Goal: Information Seeking & Learning: Learn about a topic

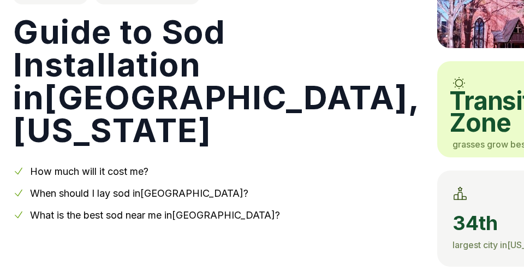
click at [2, 73] on div "[US_STATE] [GEOGRAPHIC_DATA] Guide to Sod Installation in [GEOGRAPHIC_DATA] , […" at bounding box center [262, 87] width 524 height 358
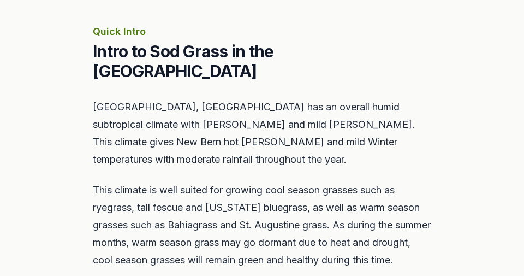
scroll to position [503, 0]
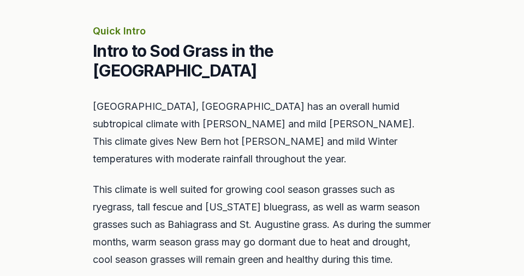
click at [19, 96] on section "Quick Intro Intro to Sod Grass in the [GEOGRAPHIC_DATA] [GEOGRAPHIC_DATA], [GEO…" at bounding box center [262, 178] width 524 height 415
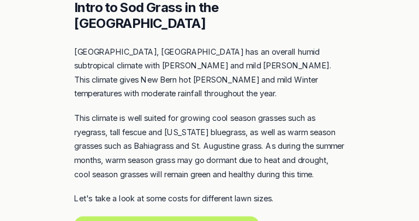
scroll to position [544, 0]
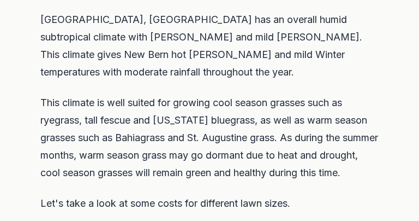
scroll to position [596, 0]
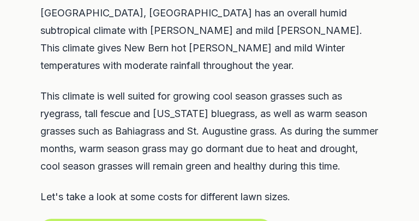
click at [10, 90] on section "Quick Intro Intro to Sod Grass in the [GEOGRAPHIC_DATA] [GEOGRAPHIC_DATA], [GEO…" at bounding box center [209, 85] width 419 height 415
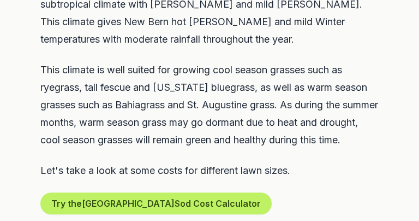
scroll to position [624, 0]
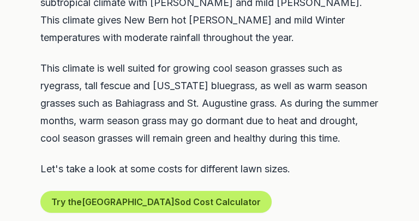
click at [18, 93] on section "Quick Intro Intro to Sod Grass in the [GEOGRAPHIC_DATA] [GEOGRAPHIC_DATA], [GEO…" at bounding box center [209, 57] width 419 height 415
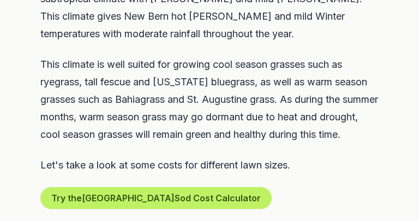
click at [15, 87] on section "Quick Intro Intro to Sod Grass in the [GEOGRAPHIC_DATA] [GEOGRAPHIC_DATA], [GEO…" at bounding box center [209, 53] width 419 height 415
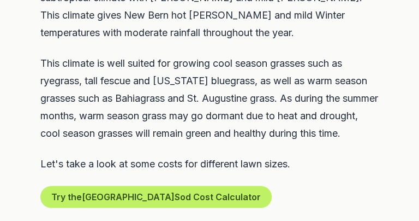
click at [21, 87] on section "Quick Intro Intro to Sod Grass in the [GEOGRAPHIC_DATA] [GEOGRAPHIC_DATA], [GEO…" at bounding box center [209, 52] width 419 height 415
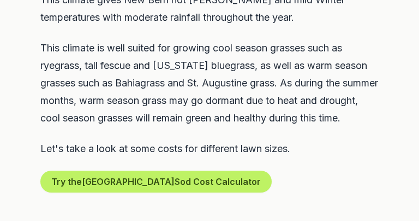
scroll to position [646, 0]
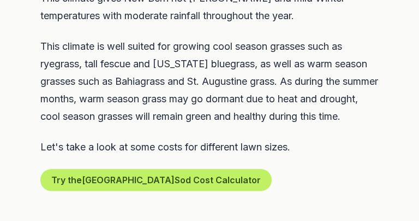
click at [21, 87] on section "Quick Intro Intro to Sod Grass in the [GEOGRAPHIC_DATA] [GEOGRAPHIC_DATA], [GEO…" at bounding box center [209, 35] width 419 height 415
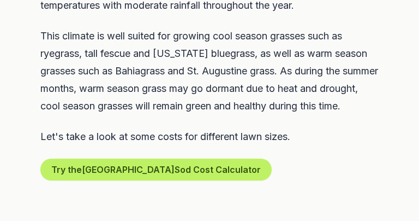
scroll to position [656, 0]
click at [21, 87] on section "Quick Intro Intro to Sod Grass in the [GEOGRAPHIC_DATA] [GEOGRAPHIC_DATA], [GEO…" at bounding box center [209, 25] width 419 height 415
click at [22, 86] on section "Quick Intro Intro to Sod Grass in the [GEOGRAPHIC_DATA] [GEOGRAPHIC_DATA], [GEO…" at bounding box center [209, 25] width 419 height 415
click at [21, 86] on section "Quick Intro Intro to Sod Grass in the [GEOGRAPHIC_DATA] [GEOGRAPHIC_DATA], [GEO…" at bounding box center [209, 25] width 419 height 415
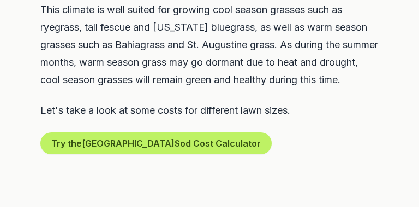
scroll to position [684, 0]
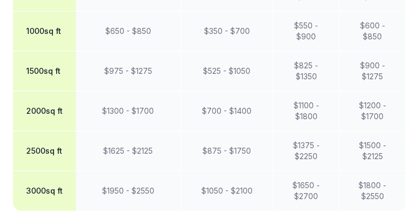
scroll to position [1084, 0]
